Goal: Task Accomplishment & Management: Complete application form

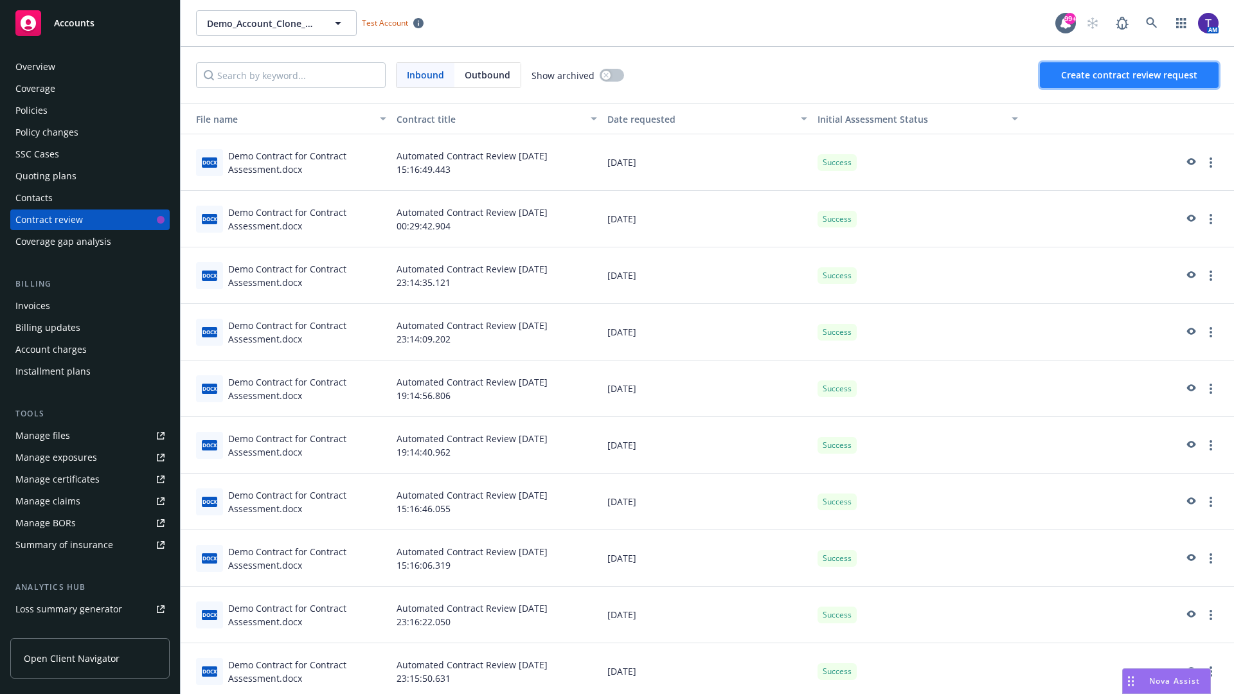
click at [1130, 75] on span "Create contract review request" at bounding box center [1129, 75] width 136 height 12
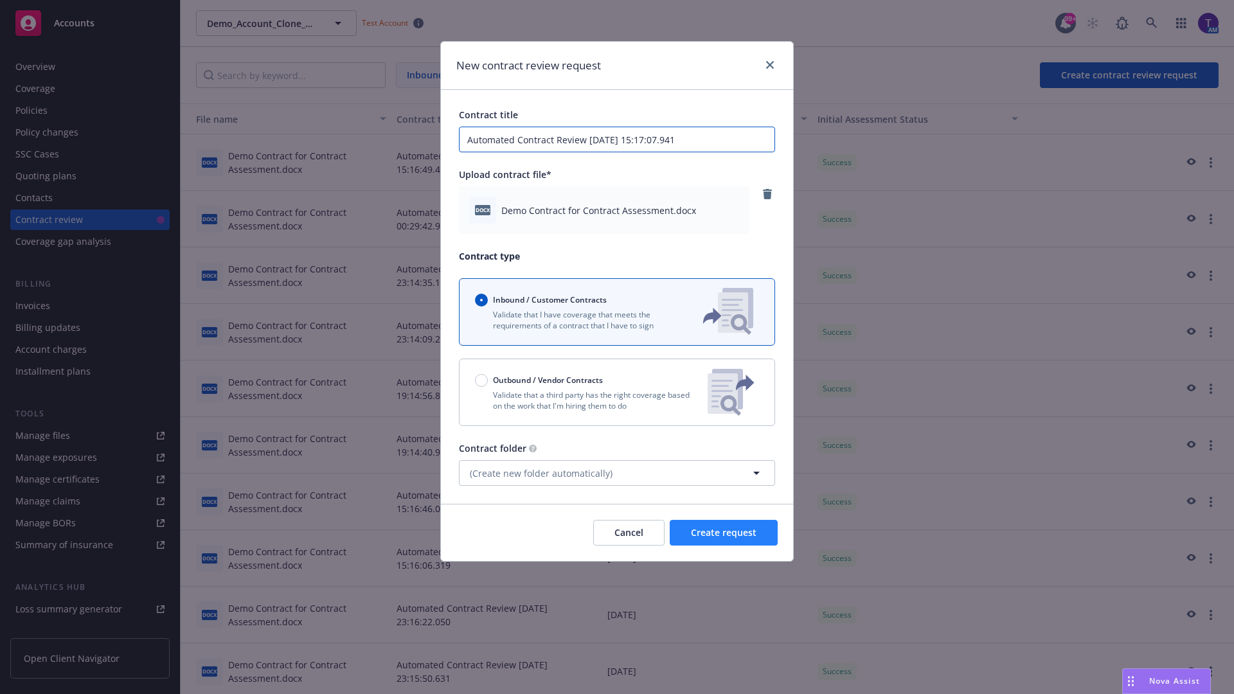
type input "Automated Contract Review [DATE] 15:17:07.941"
click at [724, 533] on span "Create request" at bounding box center [724, 532] width 66 height 12
